Goal: Task Accomplishment & Management: Manage account settings

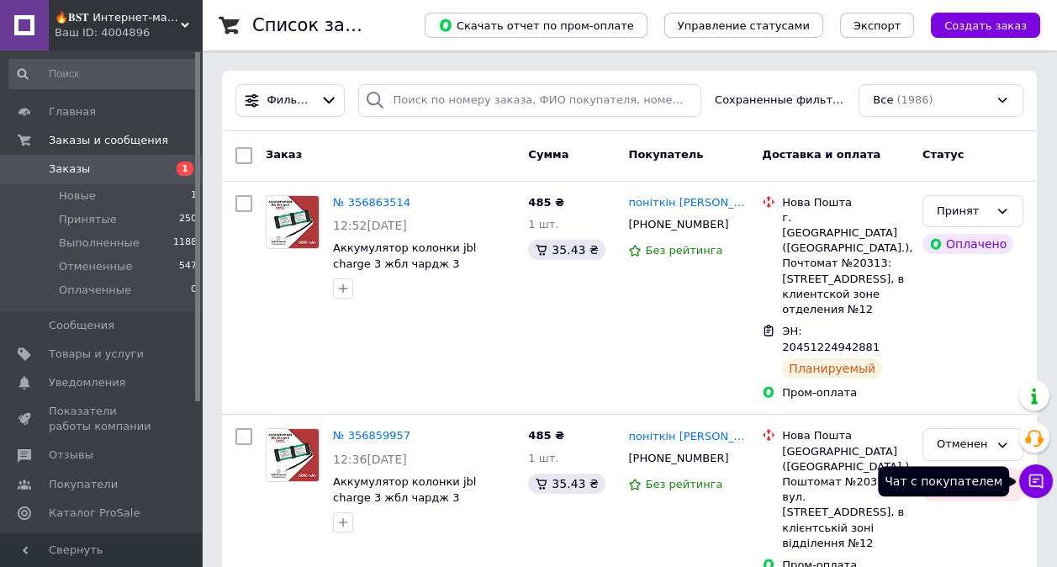
click at [1028, 488] on icon at bounding box center [1036, 481] width 17 height 17
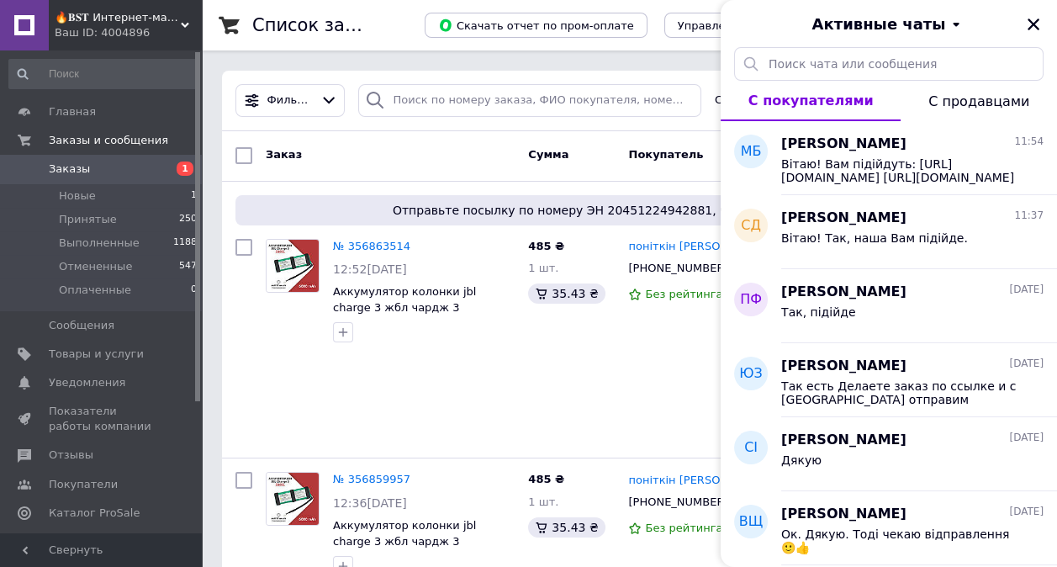
click at [881, 171] on span "Вітаю! Вам підійдуть: [URL][DOMAIN_NAME] [URL][DOMAIN_NAME] Різниця у ємності -…" at bounding box center [900, 170] width 239 height 27
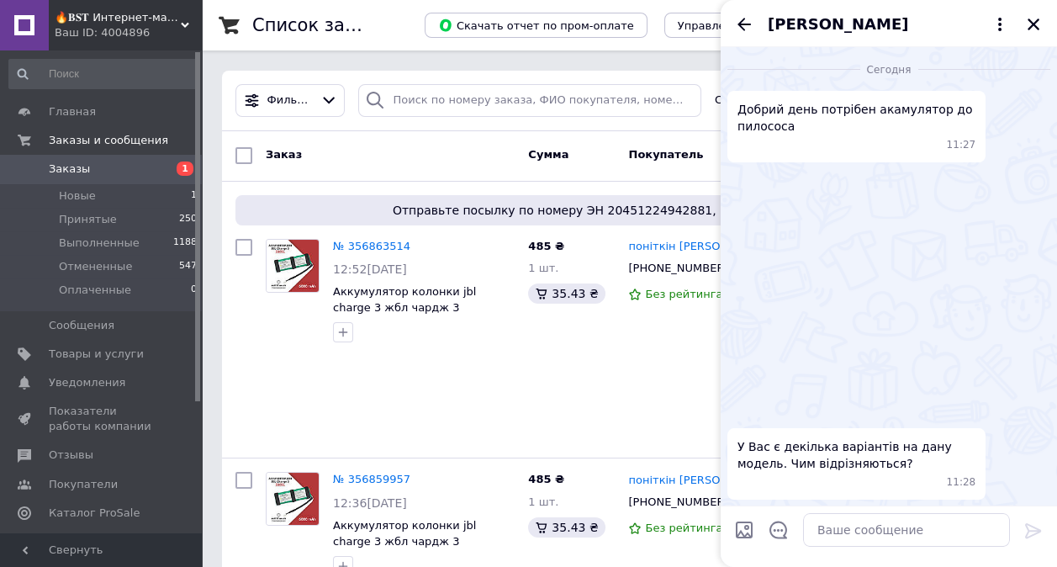
scroll to position [230, 0]
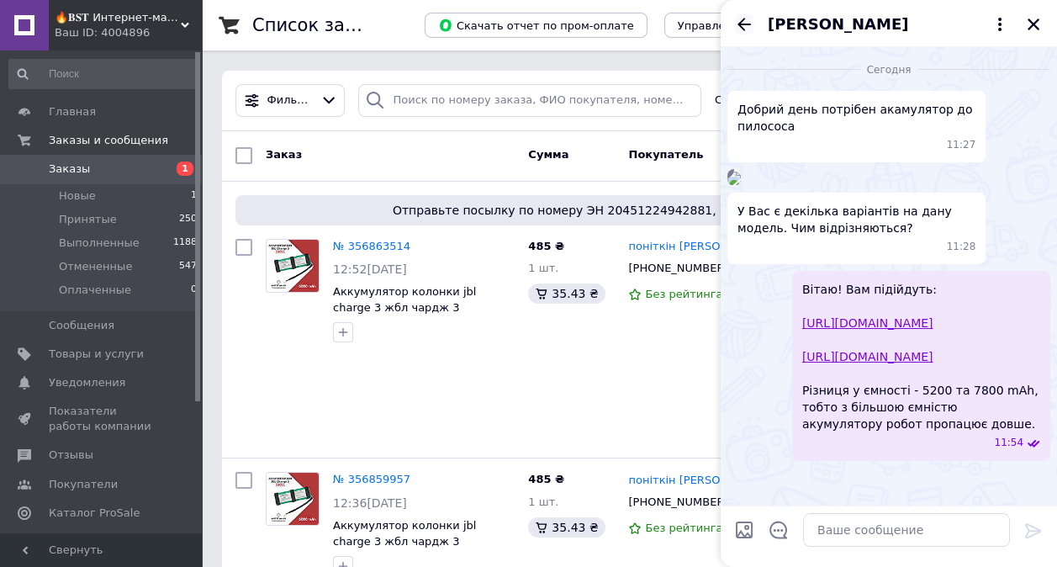
click at [743, 29] on icon "Назад" at bounding box center [744, 24] width 20 height 20
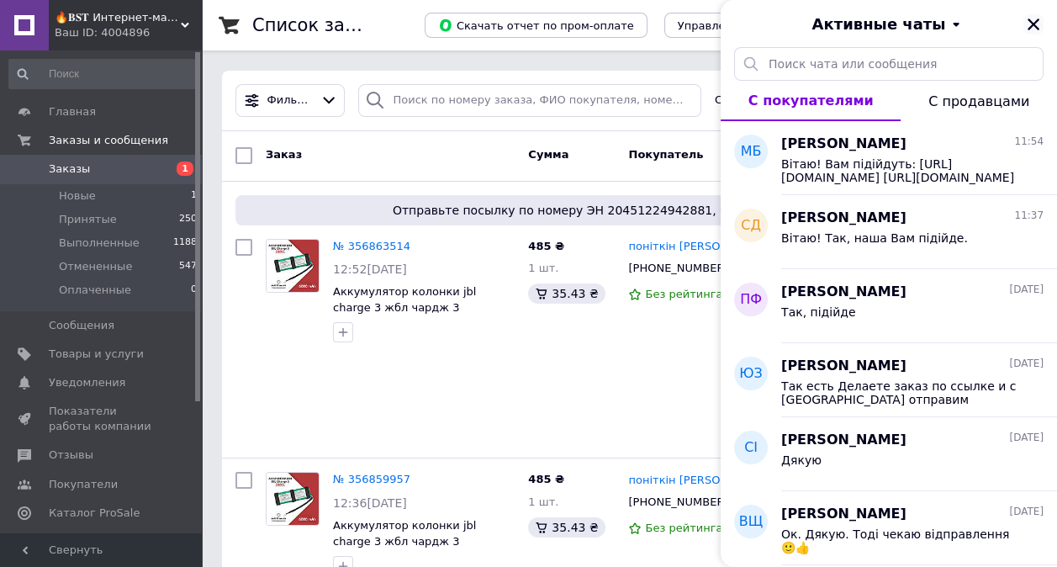
click at [1033, 20] on icon "Закрыть" at bounding box center [1033, 24] width 15 height 15
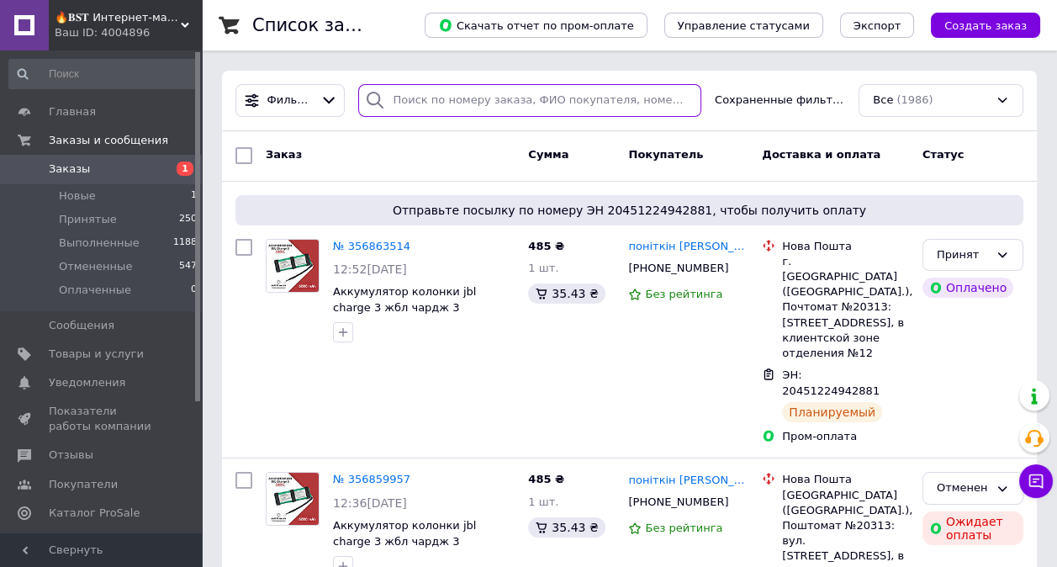
click at [622, 103] on input "search" at bounding box center [529, 100] width 343 height 33
type input "[PERSON_NAME]"
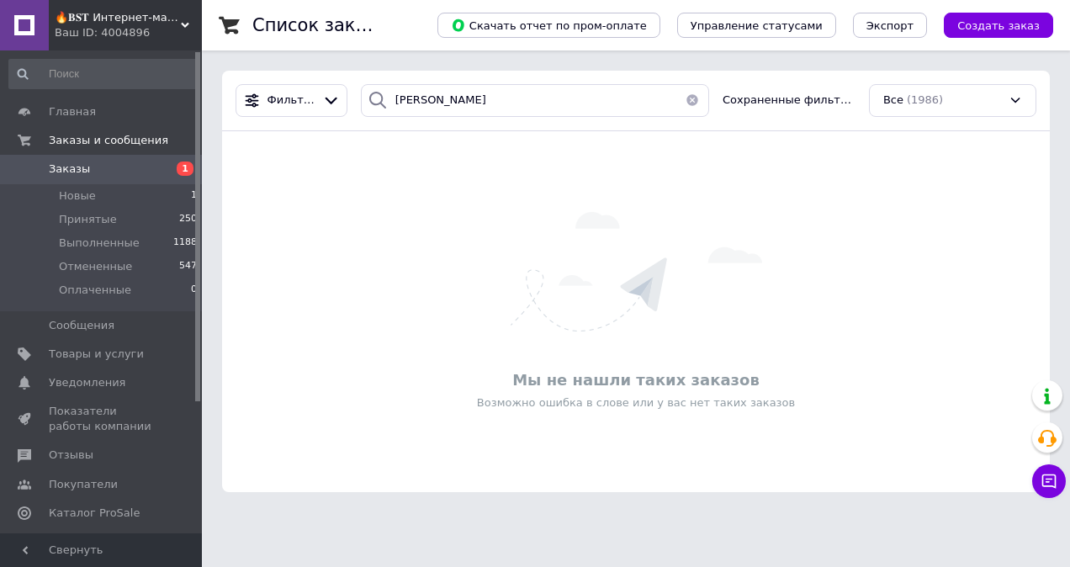
click at [112, 173] on span "Заказы" at bounding box center [102, 168] width 107 height 15
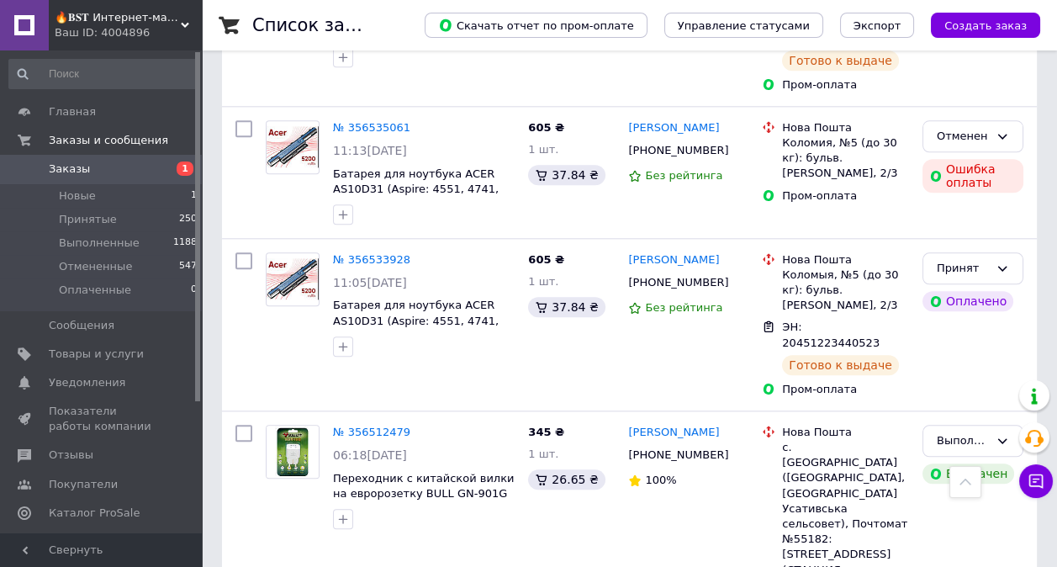
scroll to position [3030, 0]
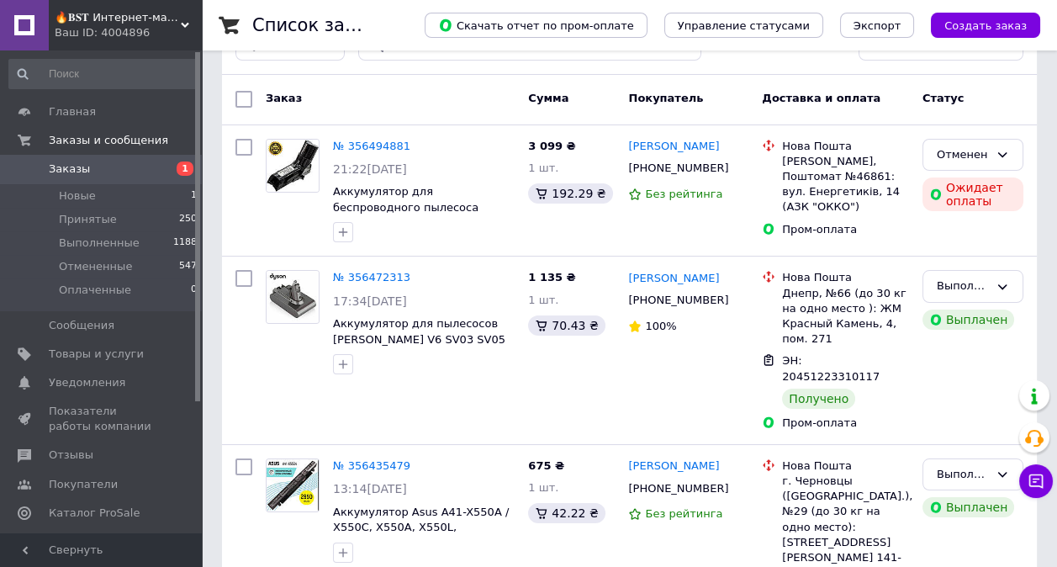
scroll to position [56, 0]
